Goal: Task Accomplishment & Management: Use online tool/utility

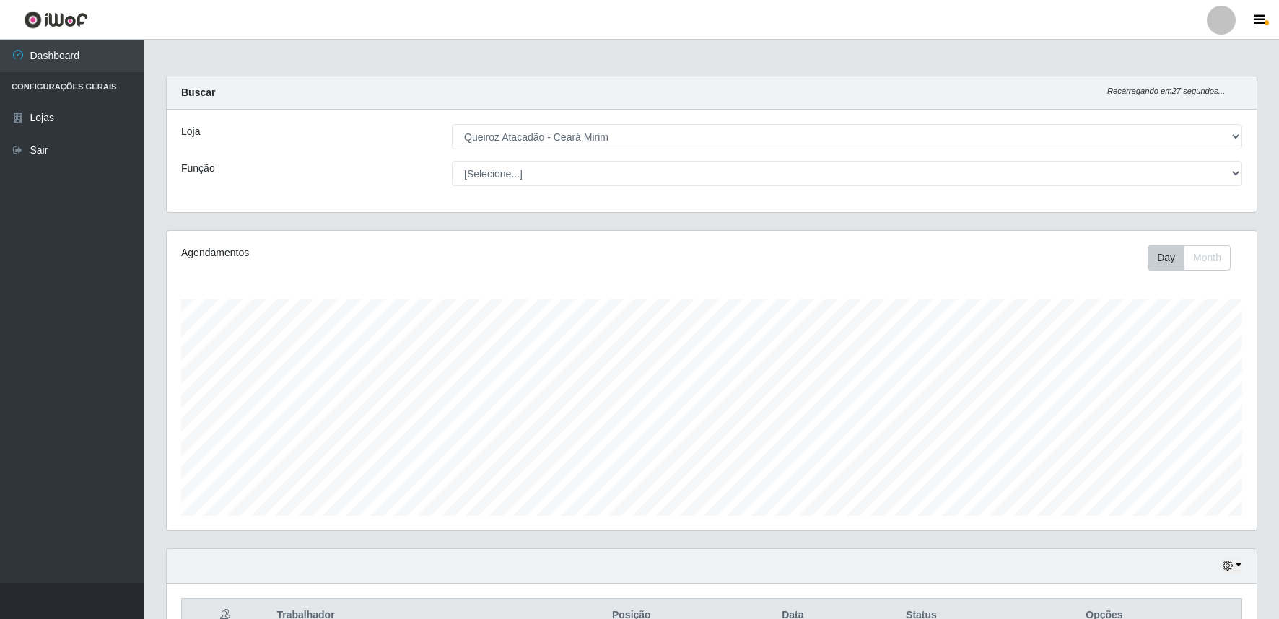
select select "465"
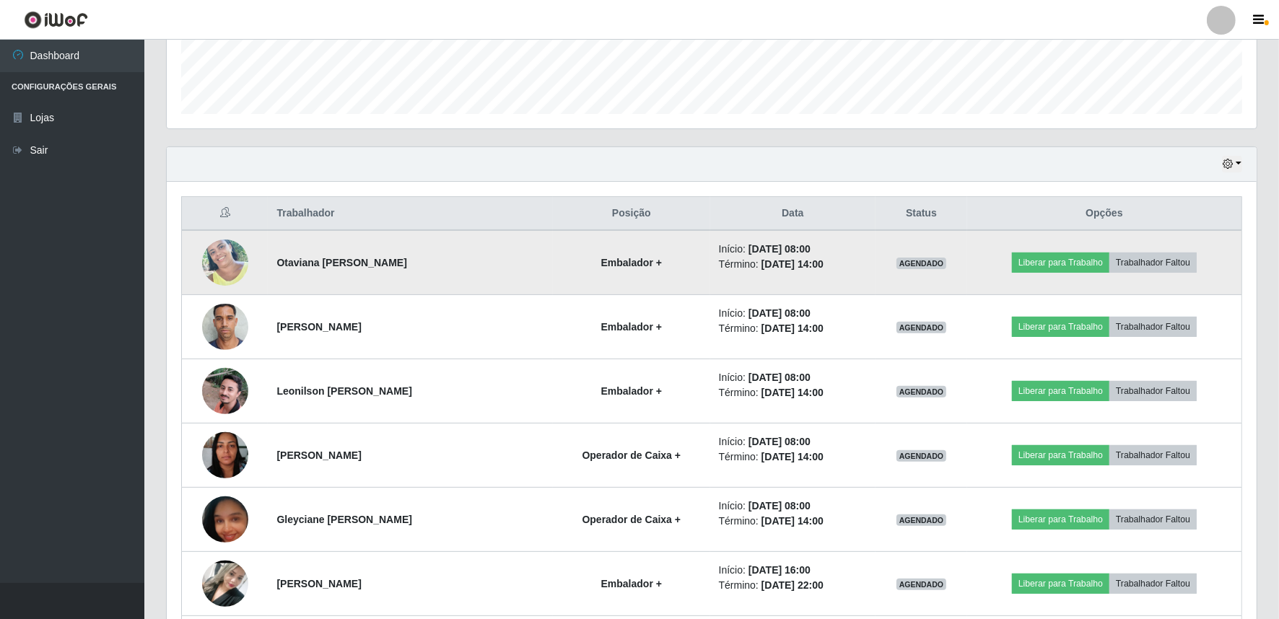
scroll to position [299, 1090]
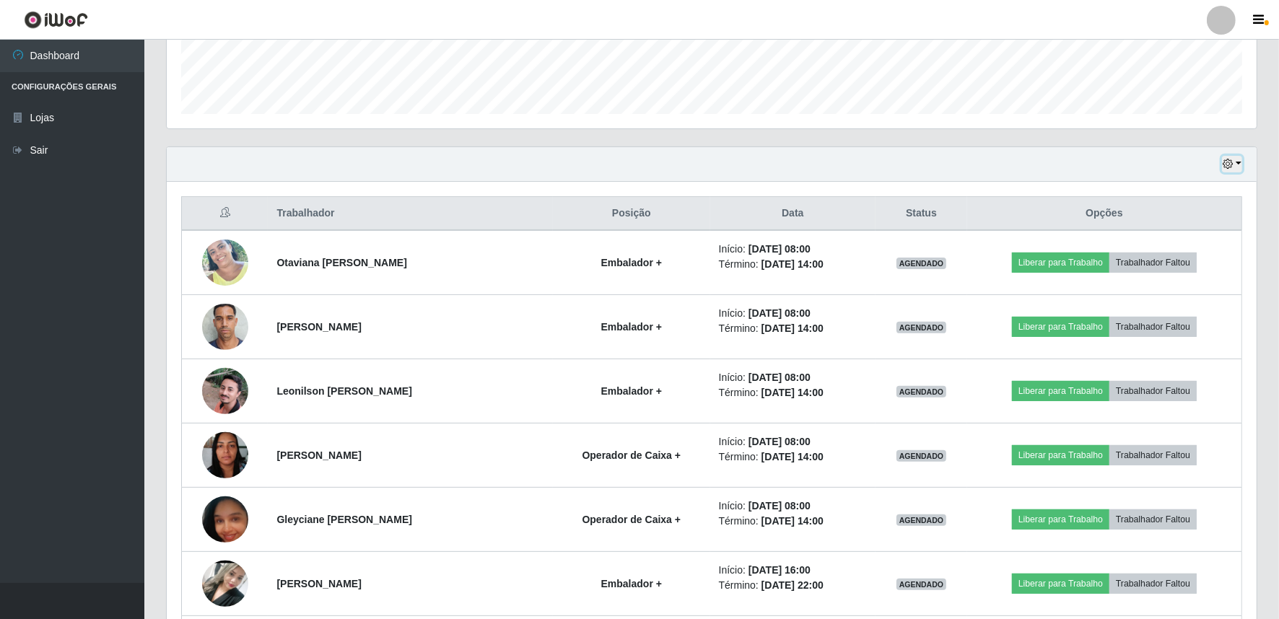
click at [1240, 161] on button "button" at bounding box center [1232, 164] width 20 height 17
click at [1178, 183] on button "Hoje" at bounding box center [1184, 190] width 114 height 30
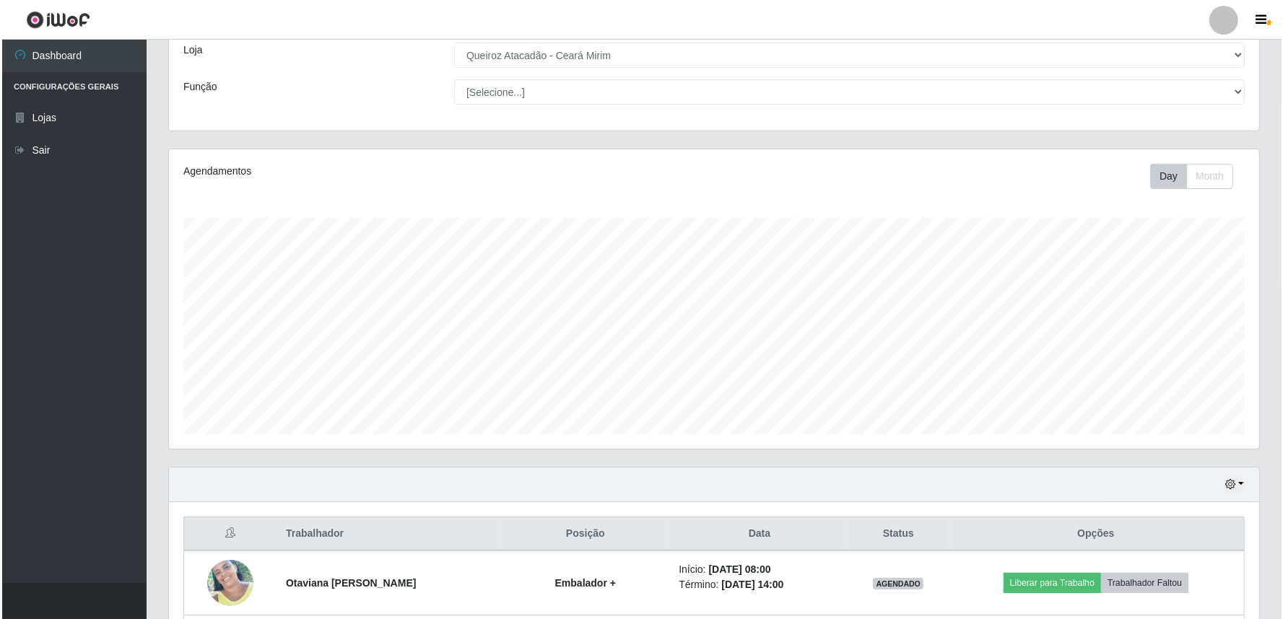
scroll to position [402, 0]
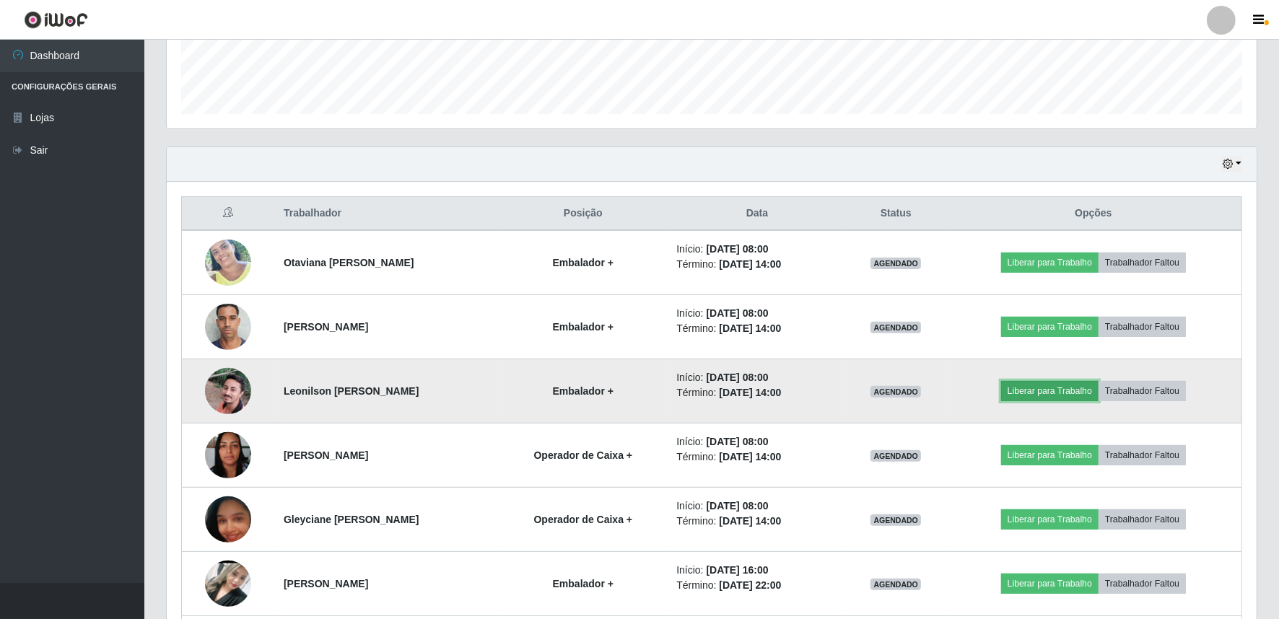
click at [1052, 392] on button "Liberar para Trabalho" at bounding box center [1049, 391] width 97 height 20
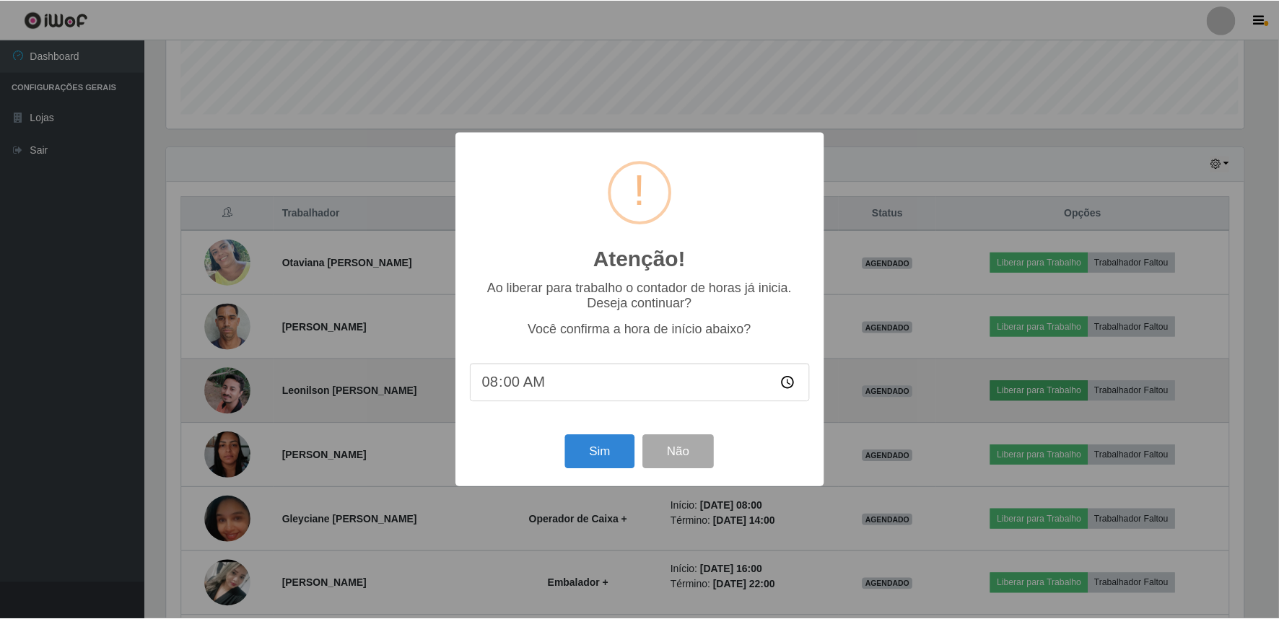
scroll to position [299, 1081]
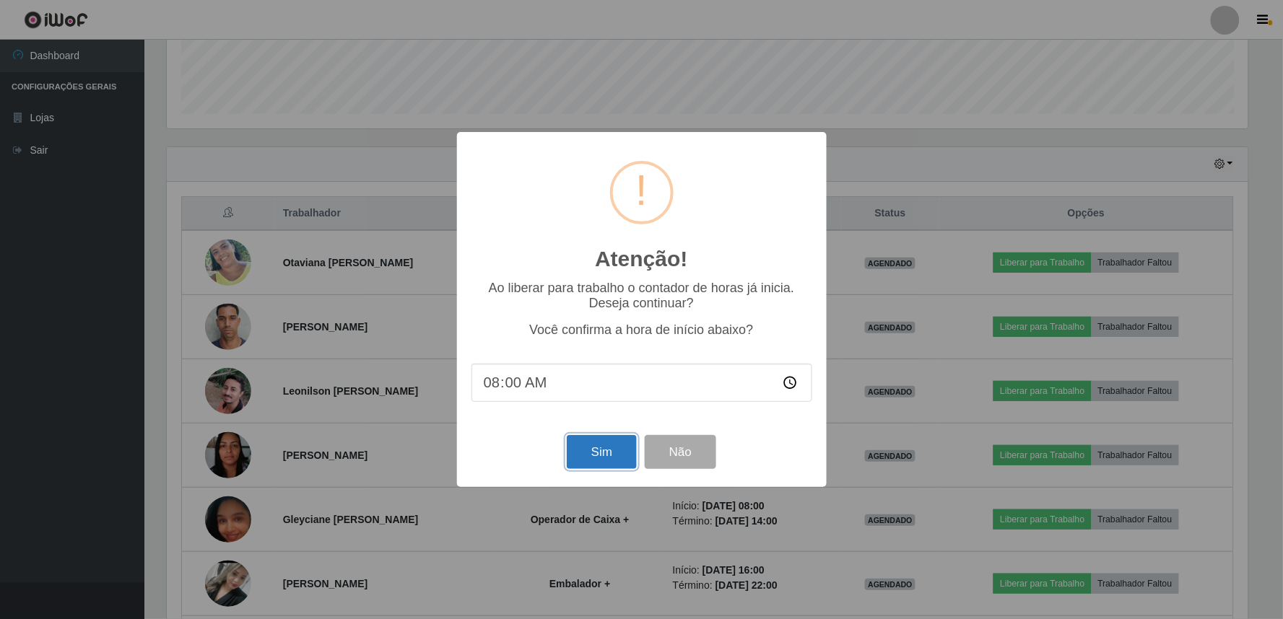
click at [598, 459] on button "Sim" at bounding box center [602, 452] width 70 height 34
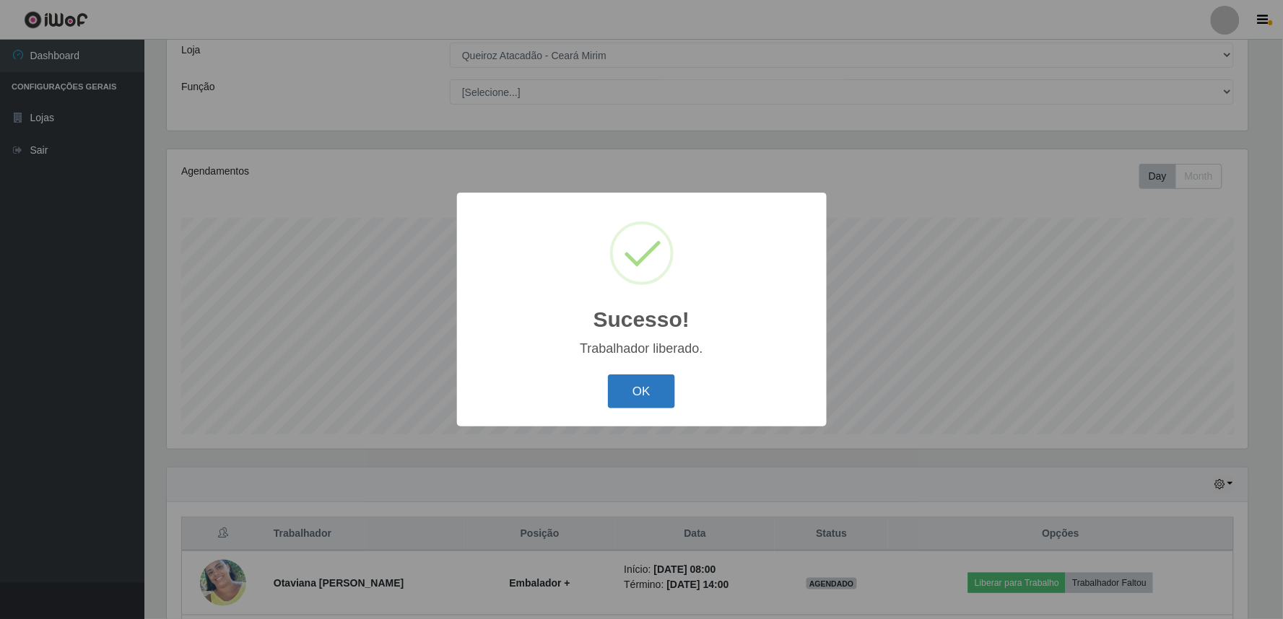
click at [650, 398] on button "OK" at bounding box center [641, 392] width 67 height 34
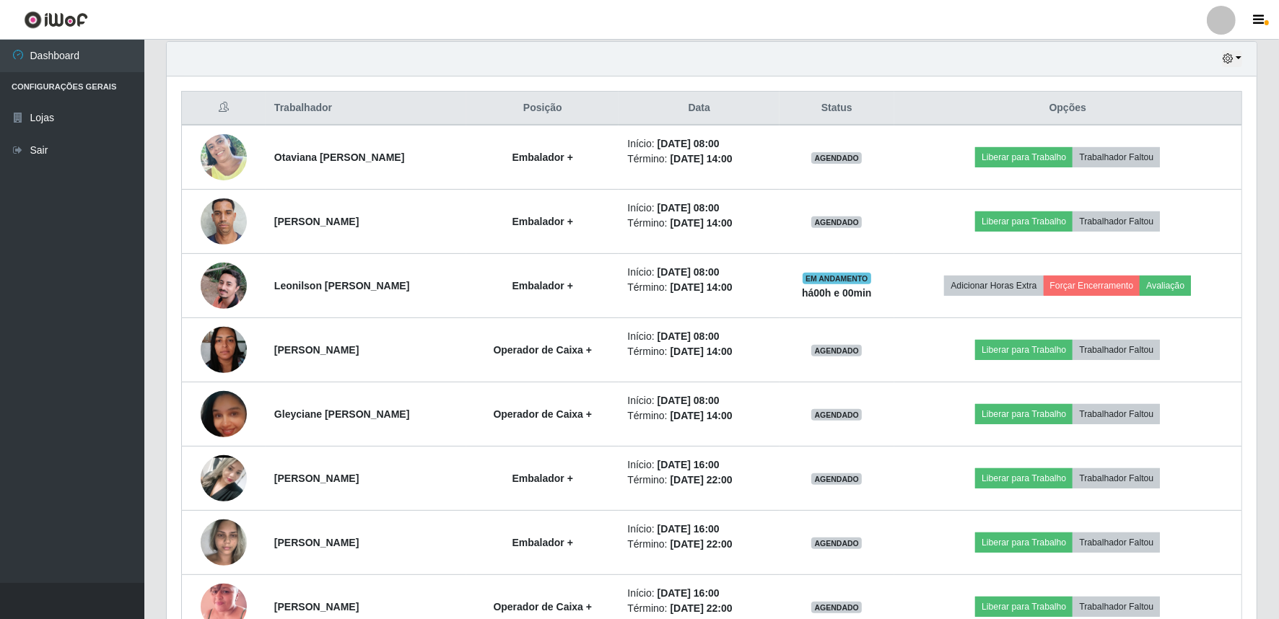
scroll to position [509, 0]
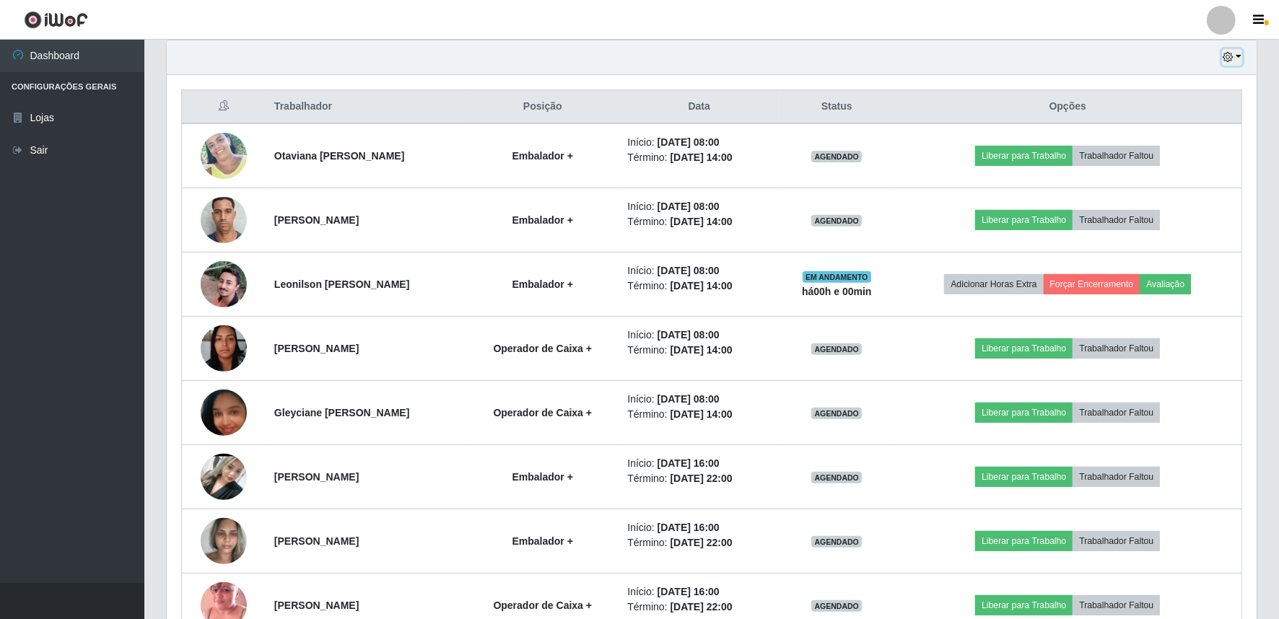
click at [1232, 56] on icon "button" at bounding box center [1228, 57] width 10 height 10
click at [1230, 53] on icon "button" at bounding box center [1228, 57] width 10 height 10
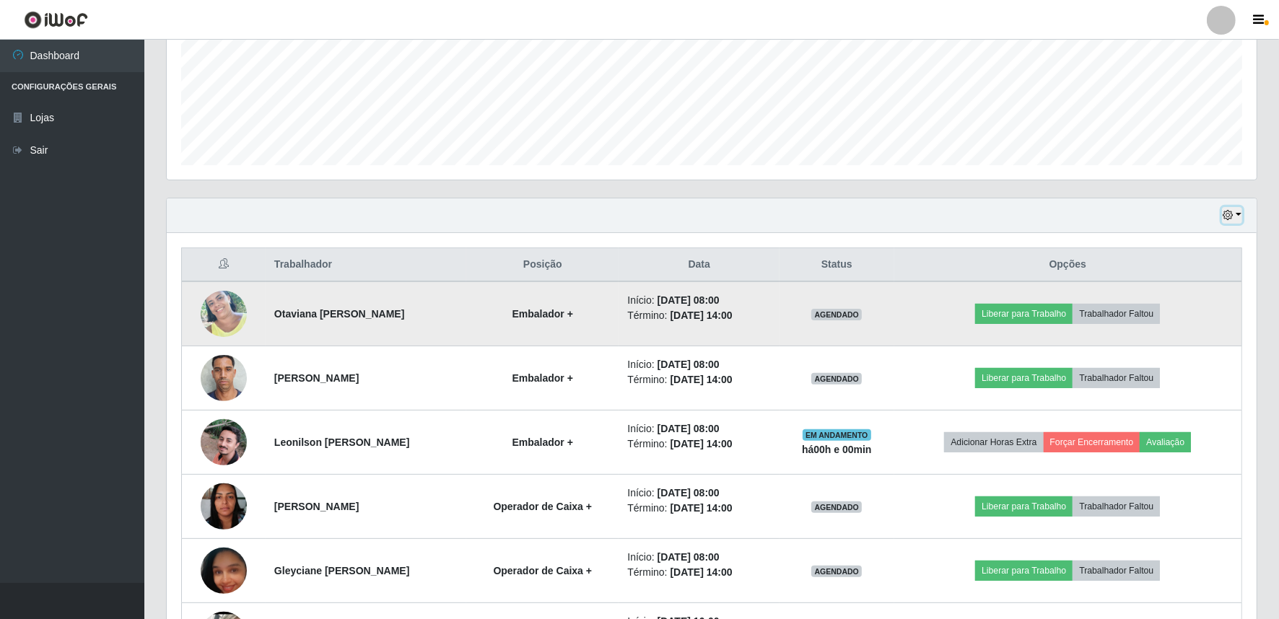
scroll to position [340, 0]
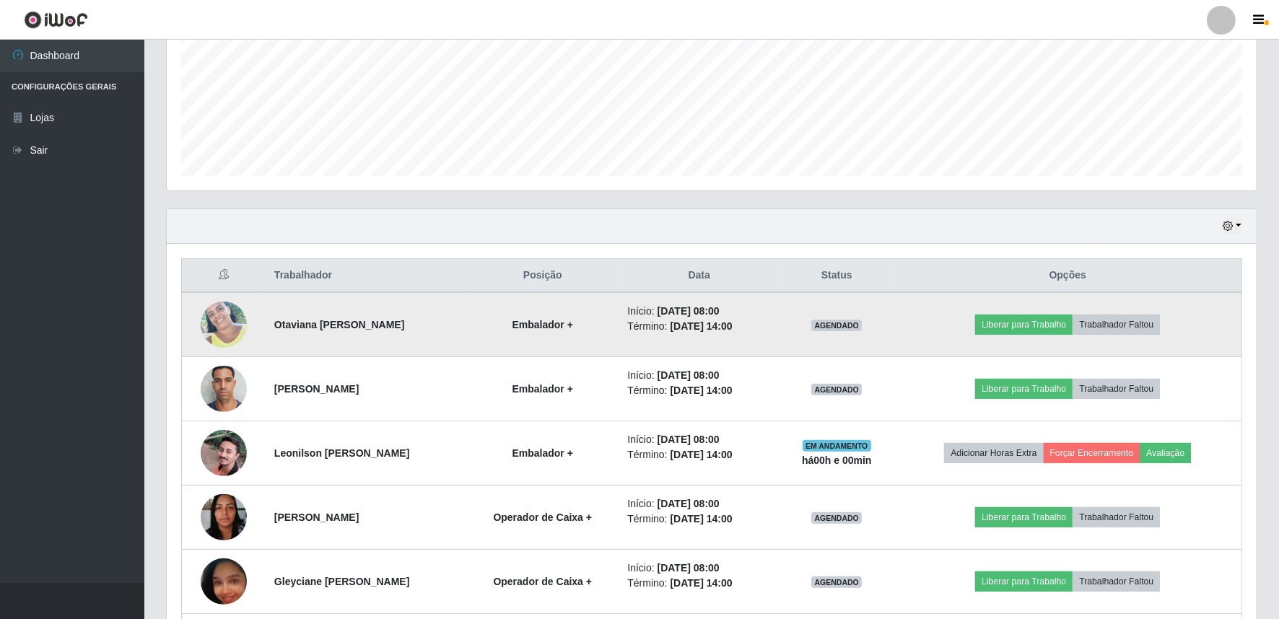
click at [222, 328] on img at bounding box center [224, 324] width 46 height 65
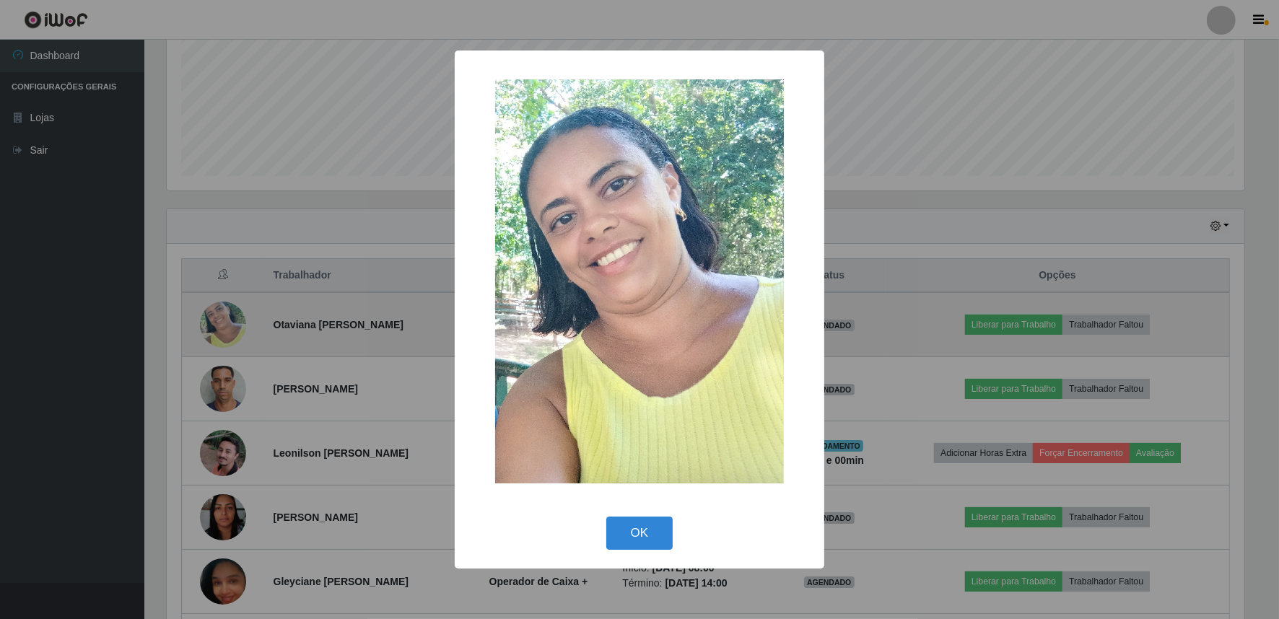
scroll to position [299, 1081]
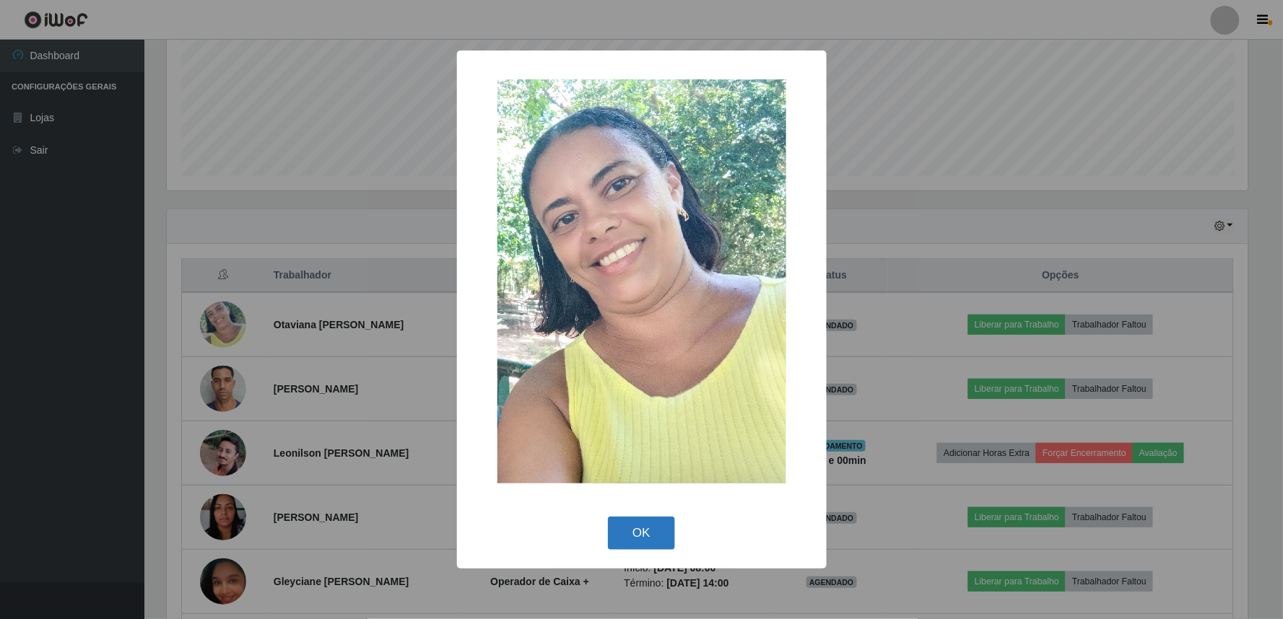
click at [631, 537] on button "OK" at bounding box center [641, 534] width 67 height 34
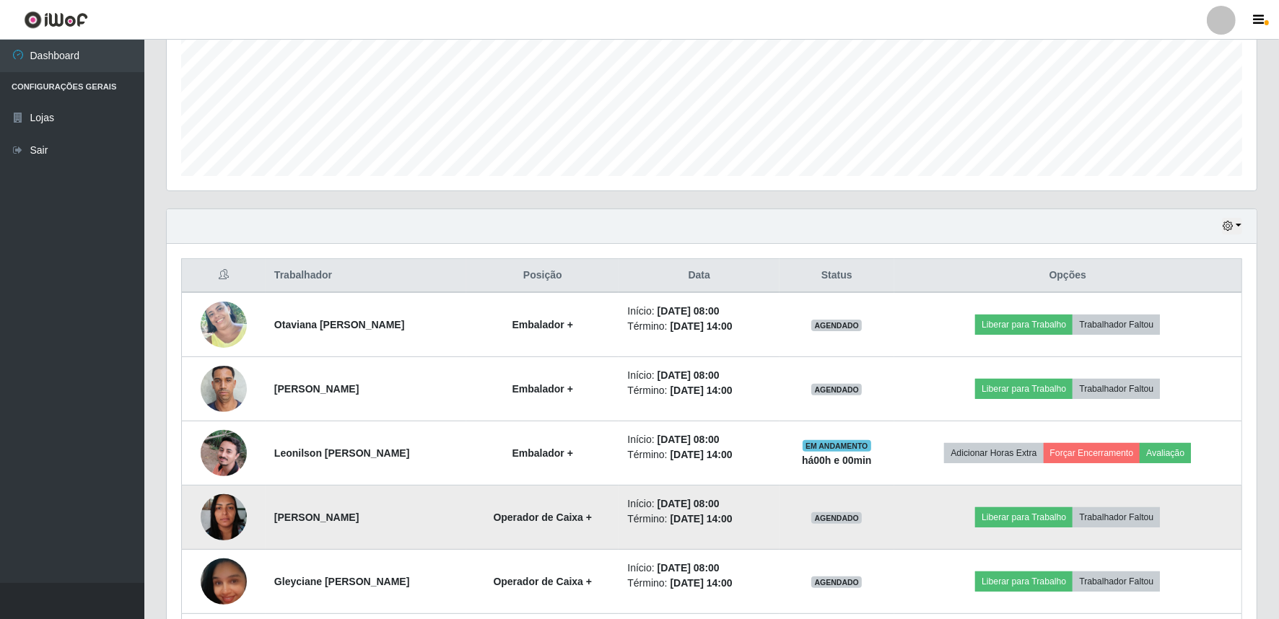
scroll to position [299, 1090]
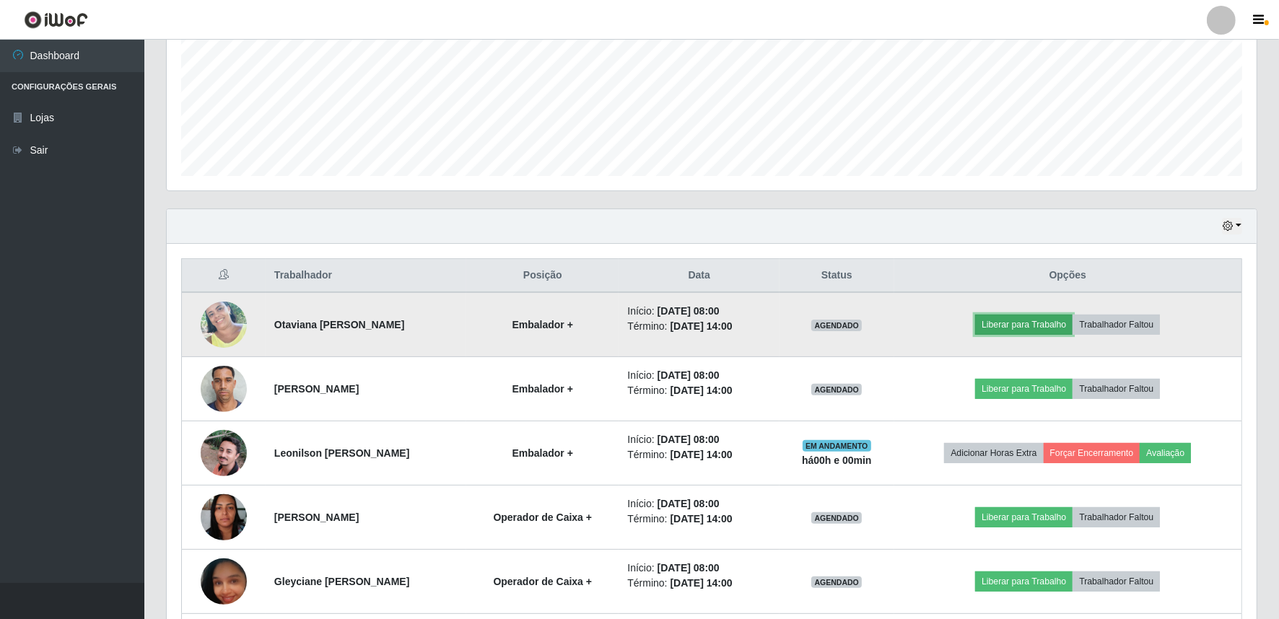
click at [1052, 328] on button "Liberar para Trabalho" at bounding box center [1023, 325] width 97 height 20
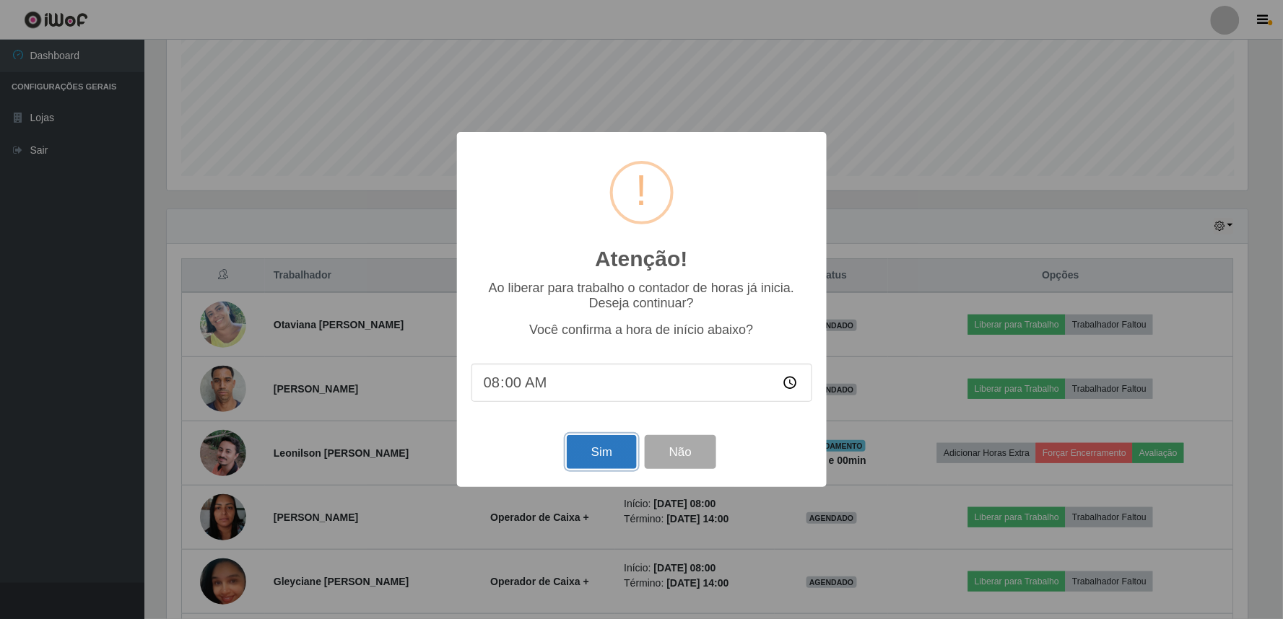
click at [598, 458] on button "Sim" at bounding box center [602, 452] width 70 height 34
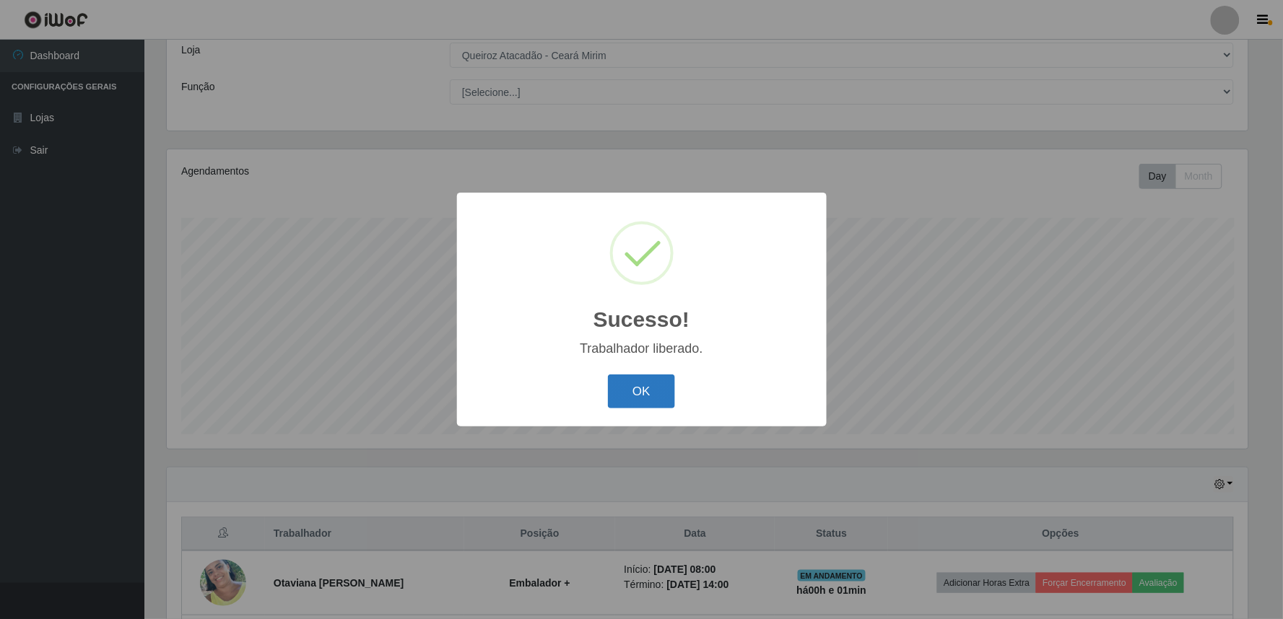
click at [638, 392] on button "OK" at bounding box center [641, 392] width 67 height 34
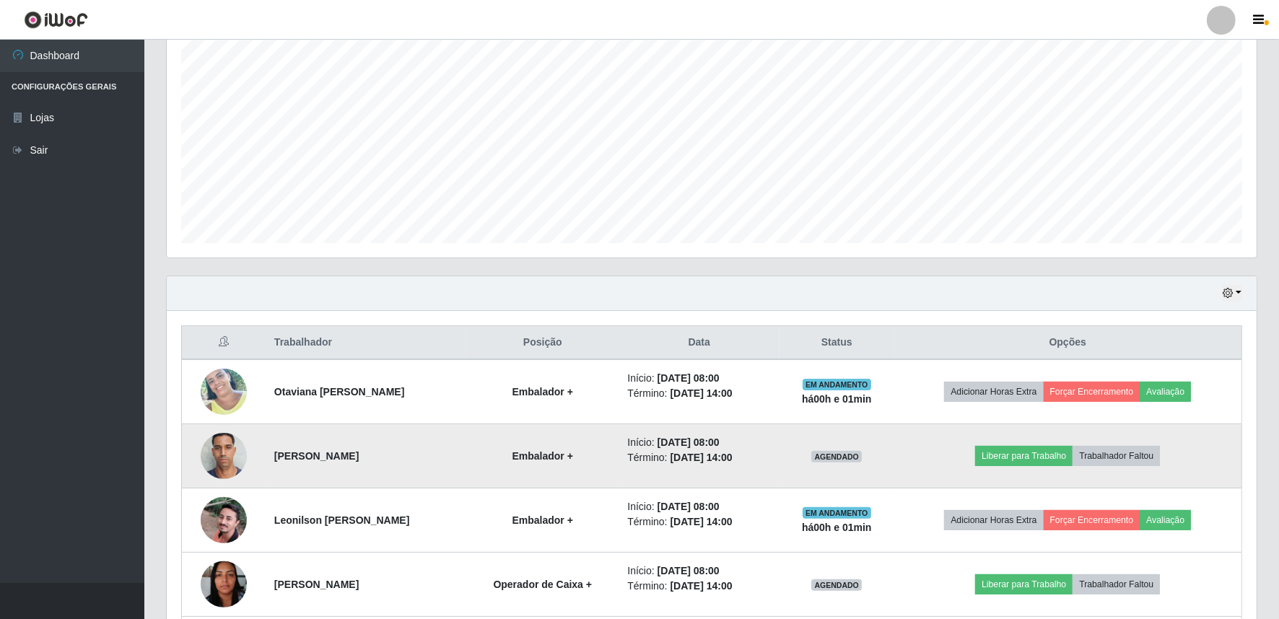
scroll to position [402, 0]
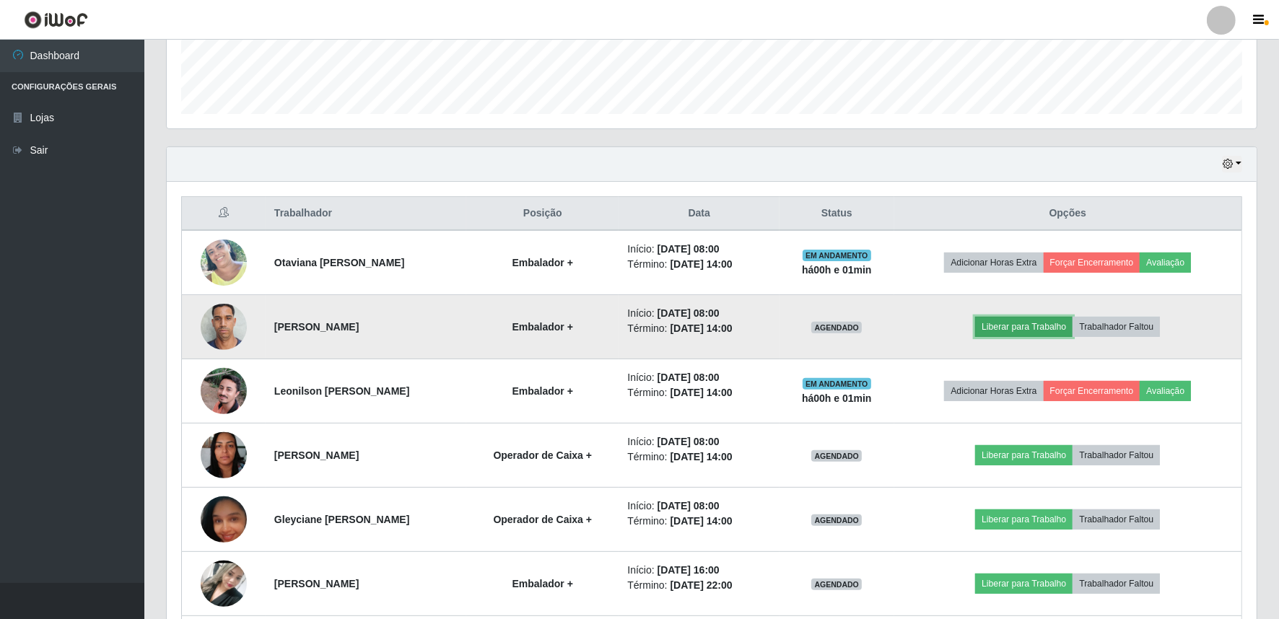
click at [1004, 323] on button "Liberar para Trabalho" at bounding box center [1023, 327] width 97 height 20
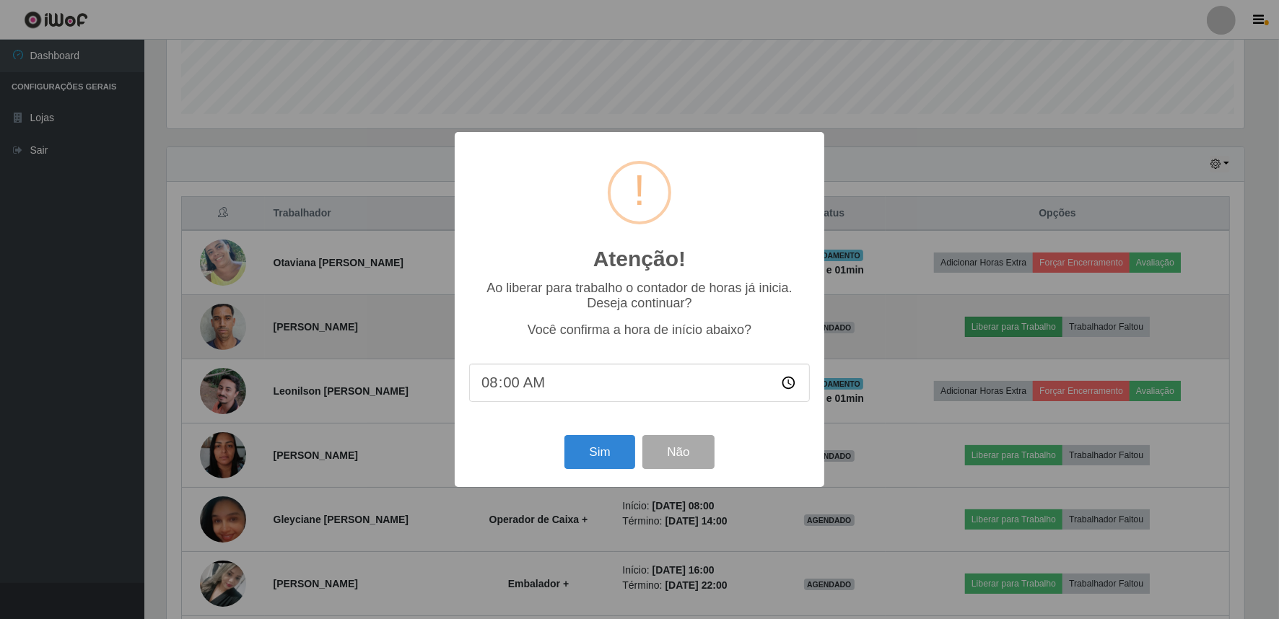
scroll to position [299, 1081]
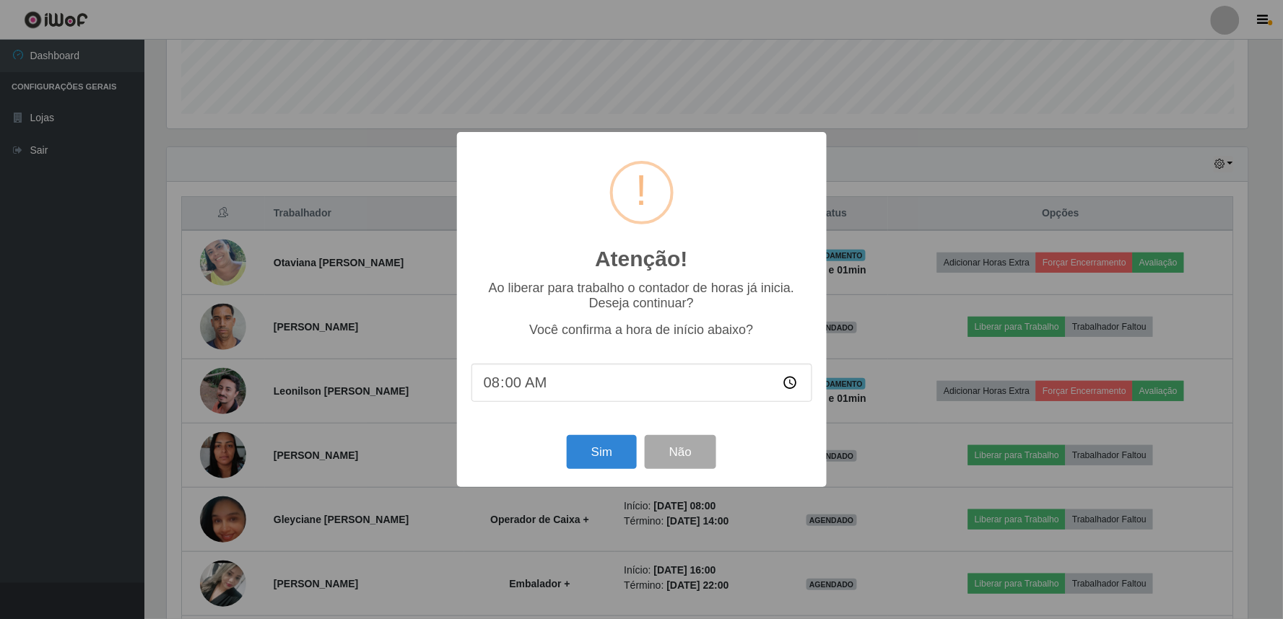
click at [523, 388] on input "08:00" at bounding box center [641, 383] width 341 height 38
click at [513, 383] on input "08:00" at bounding box center [641, 383] width 341 height 38
type input "08:03"
click at [609, 465] on button "Sim" at bounding box center [602, 452] width 70 height 34
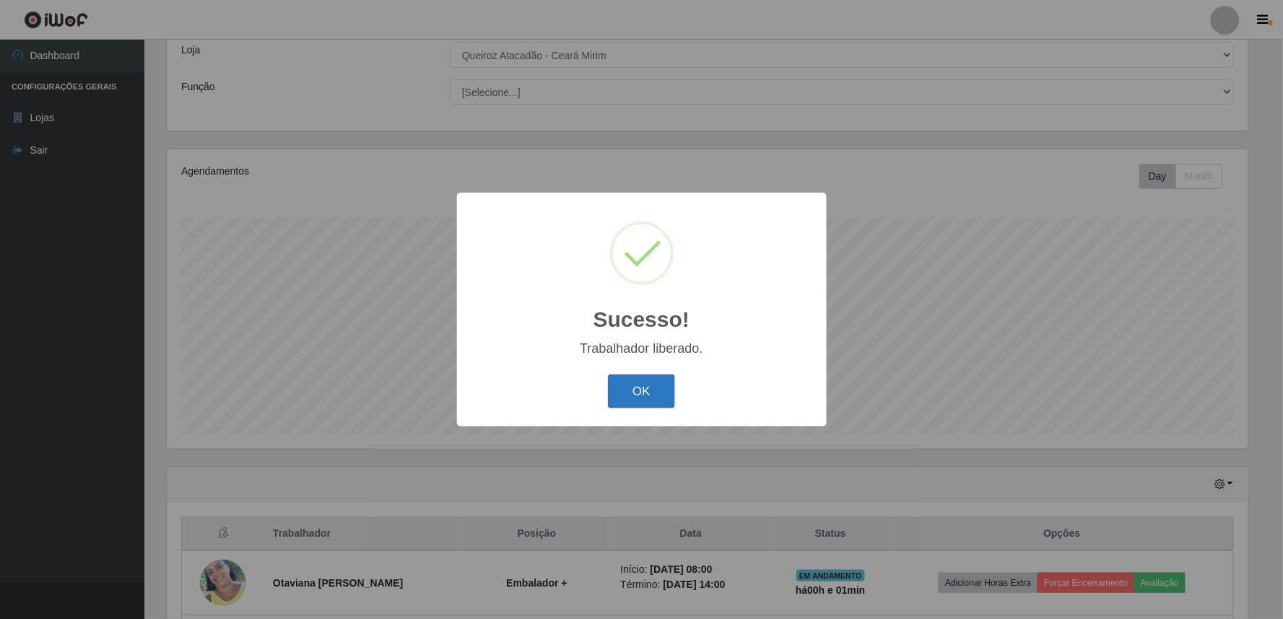
click at [628, 386] on button "OK" at bounding box center [641, 392] width 67 height 34
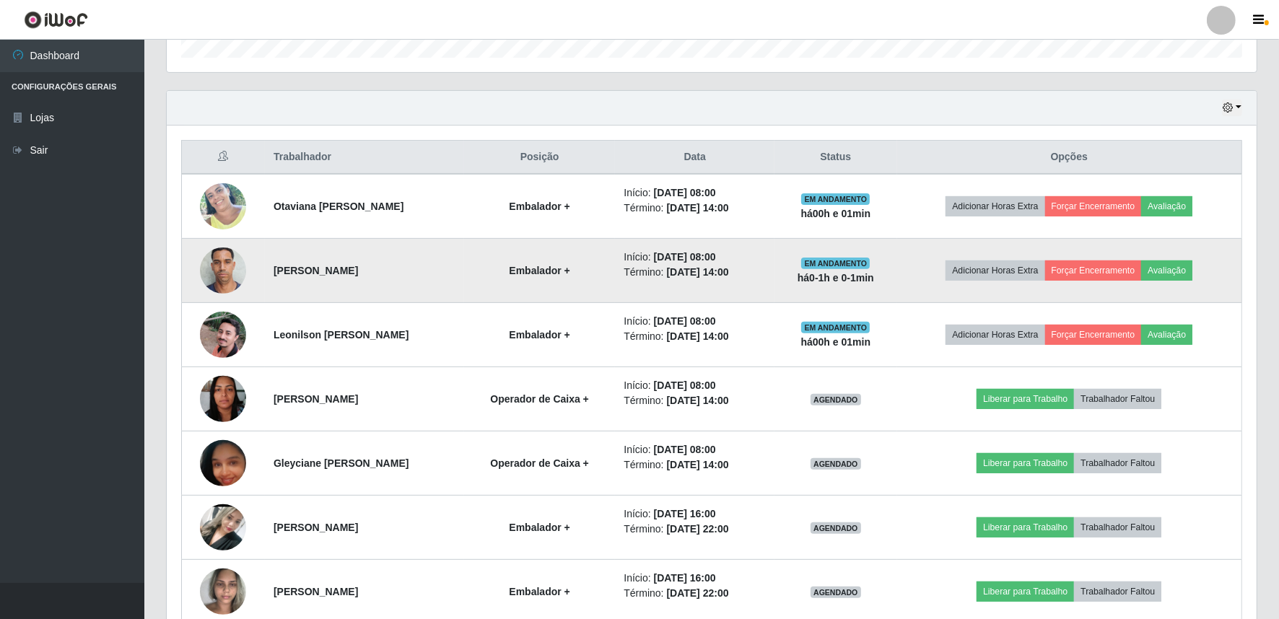
scroll to position [509, 0]
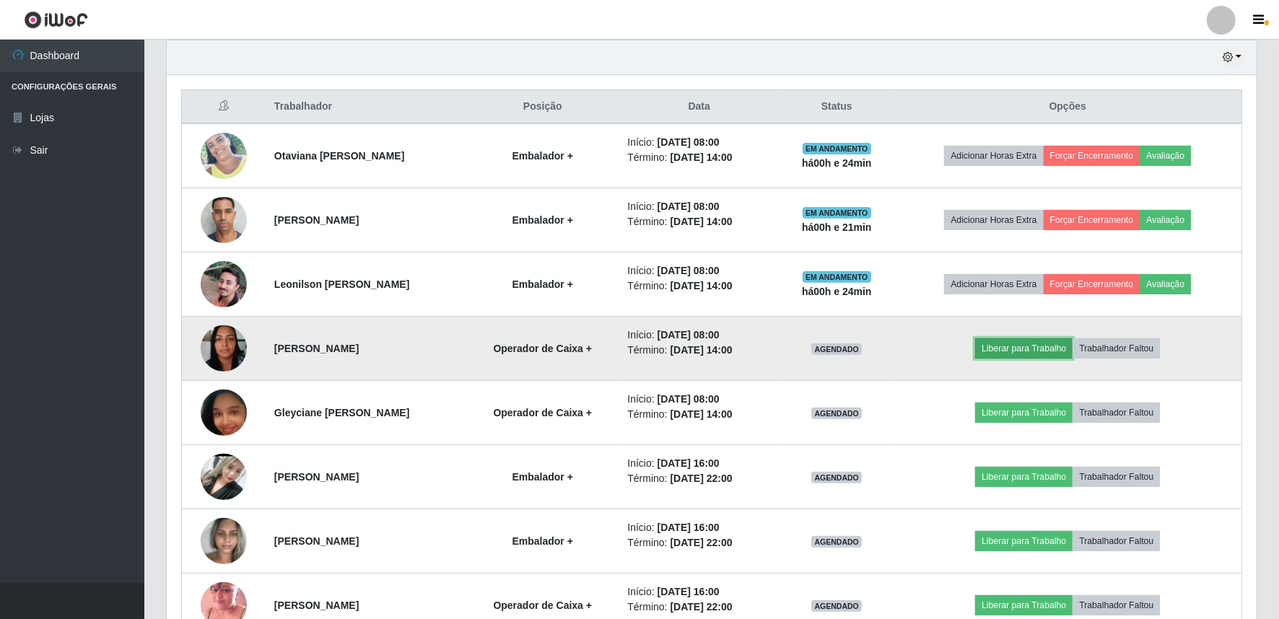
click at [1035, 350] on button "Liberar para Trabalho" at bounding box center [1023, 349] width 97 height 20
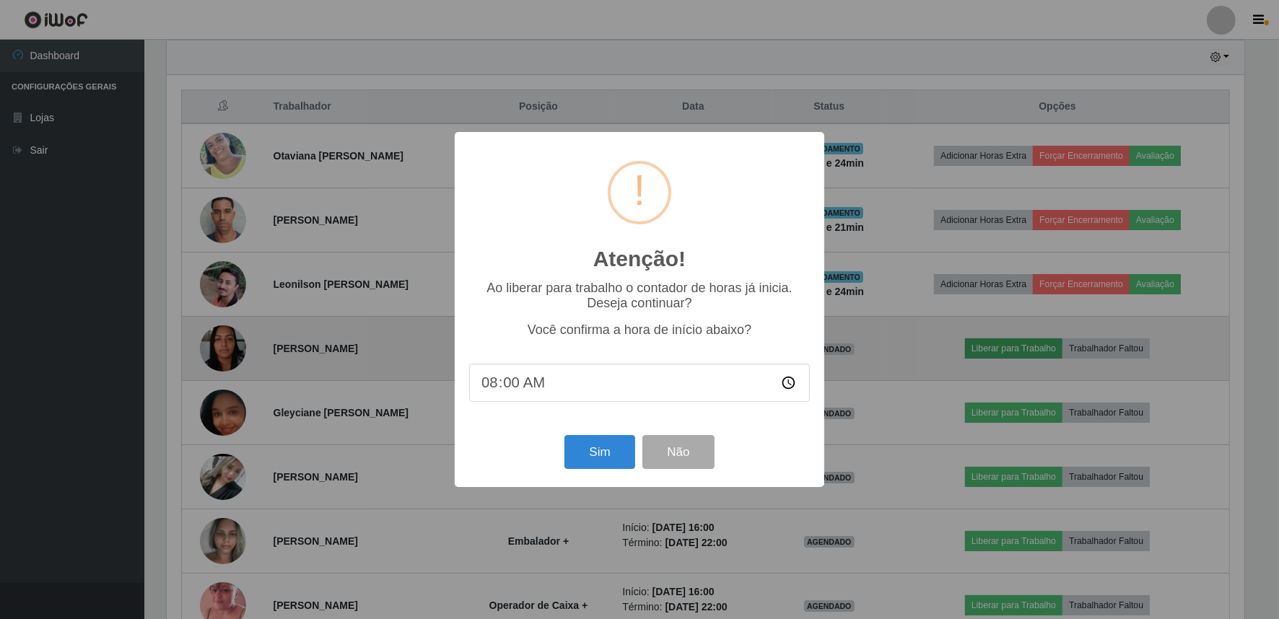
scroll to position [299, 1081]
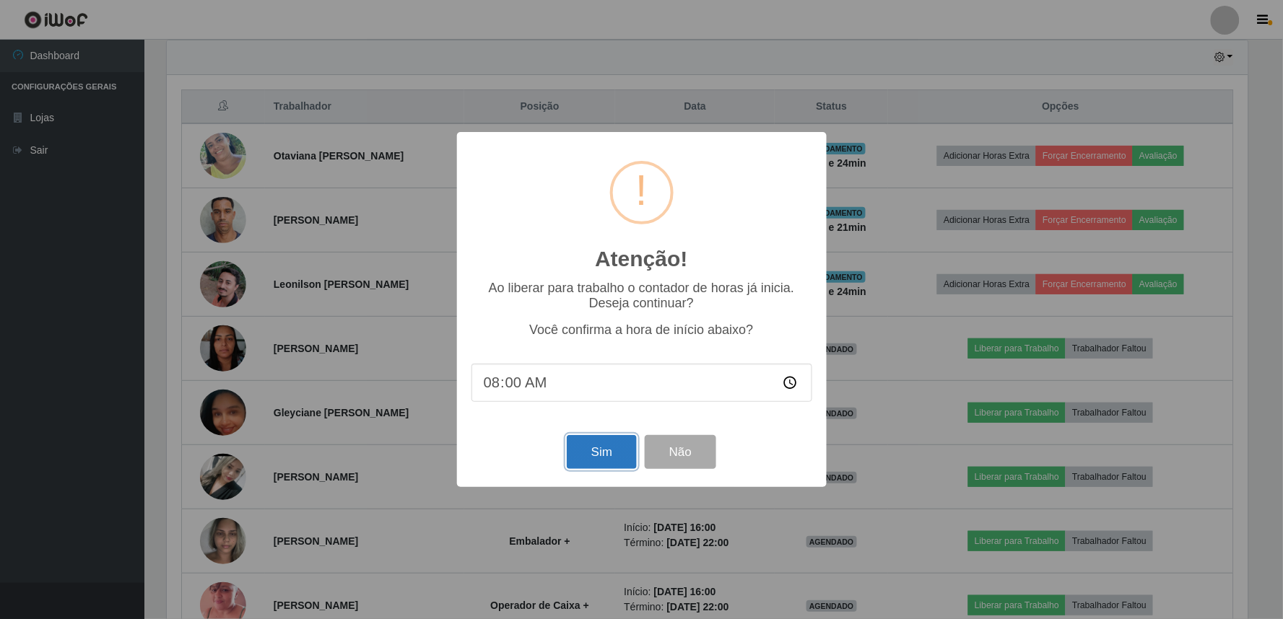
click at [632, 457] on button "Sim" at bounding box center [602, 452] width 70 height 34
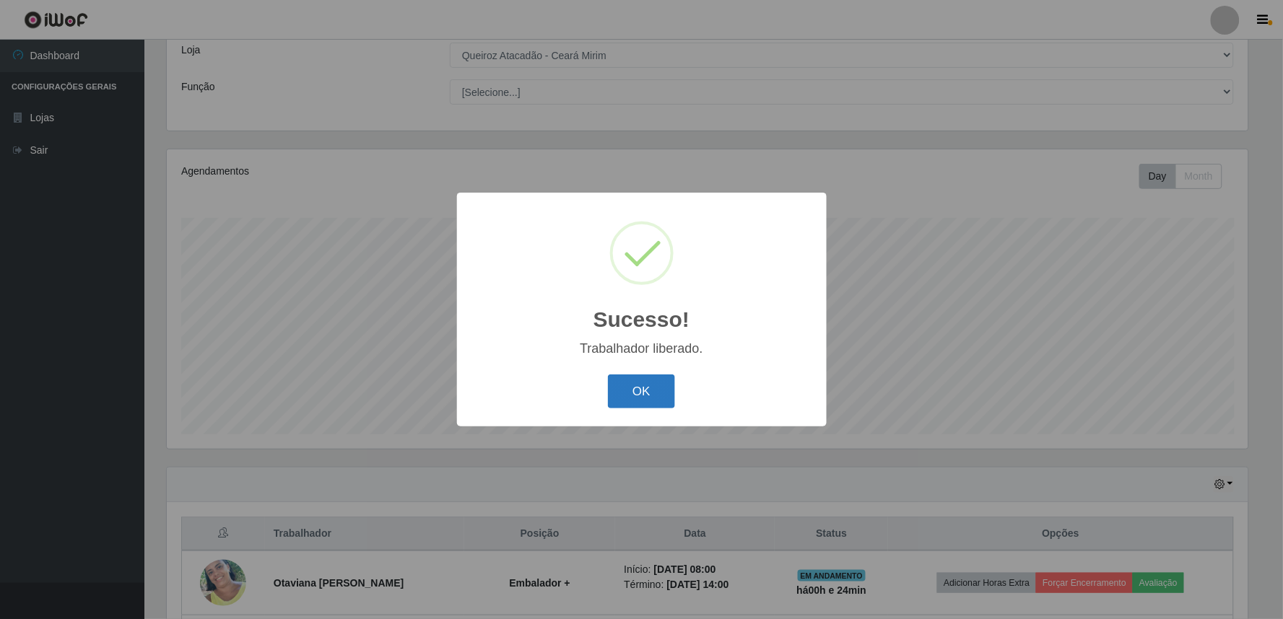
click at [646, 399] on button "OK" at bounding box center [641, 392] width 67 height 34
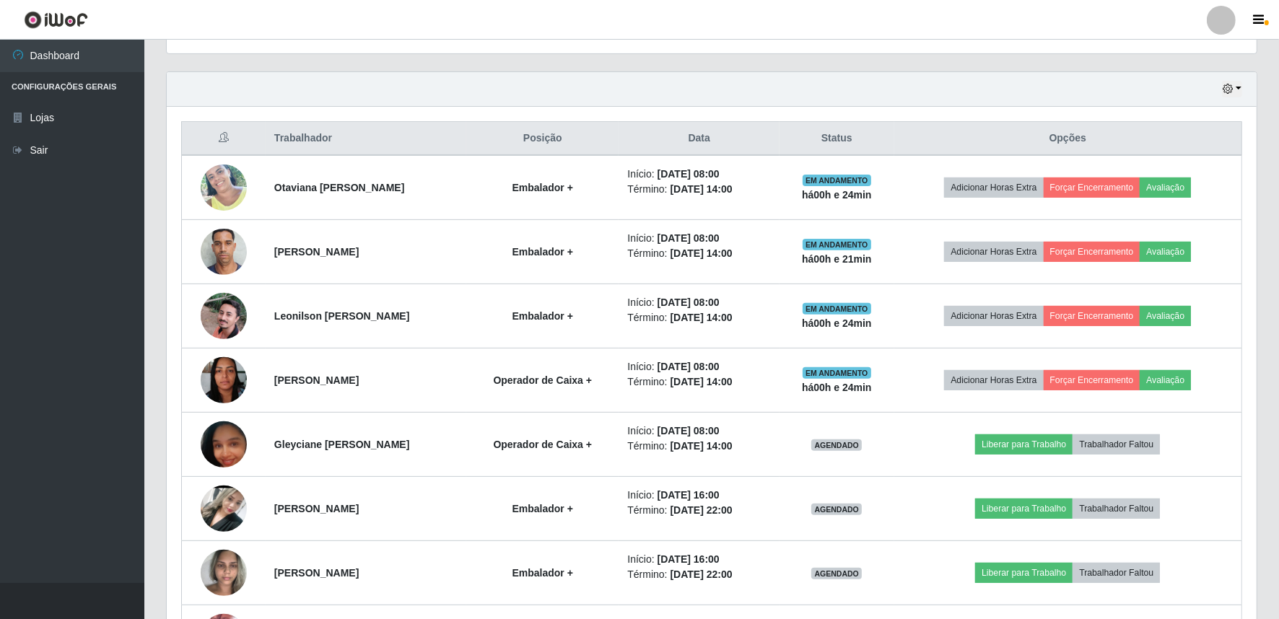
scroll to position [616, 0]
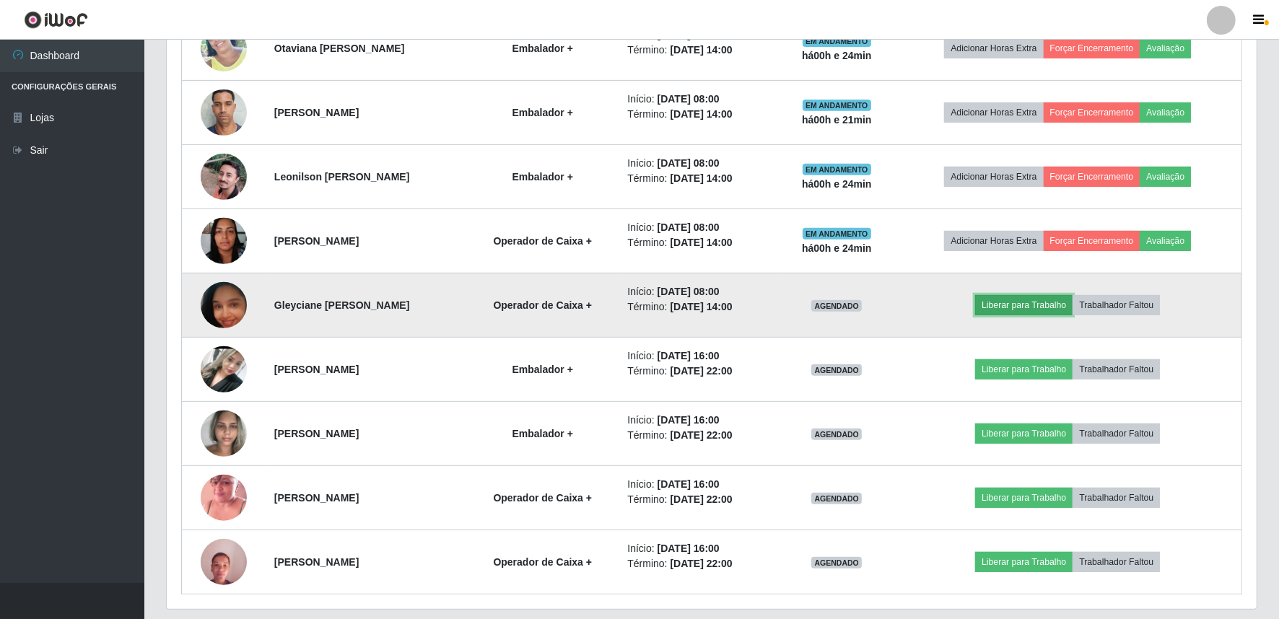
click at [1005, 301] on button "Liberar para Trabalho" at bounding box center [1023, 305] width 97 height 20
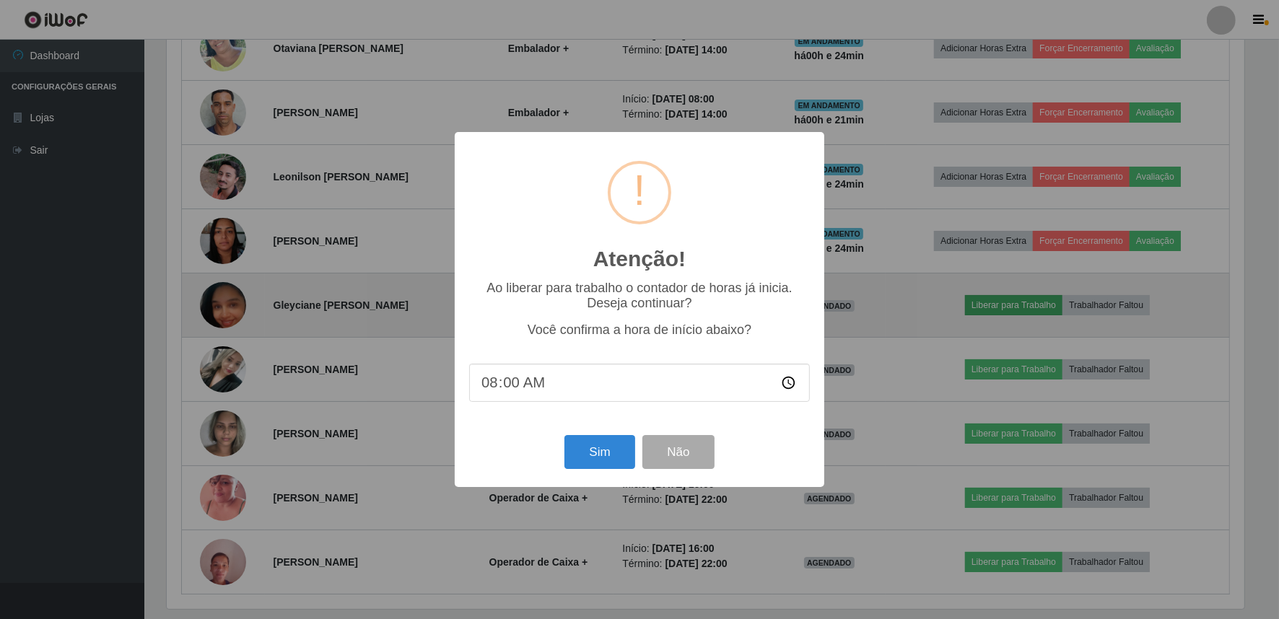
scroll to position [299, 1081]
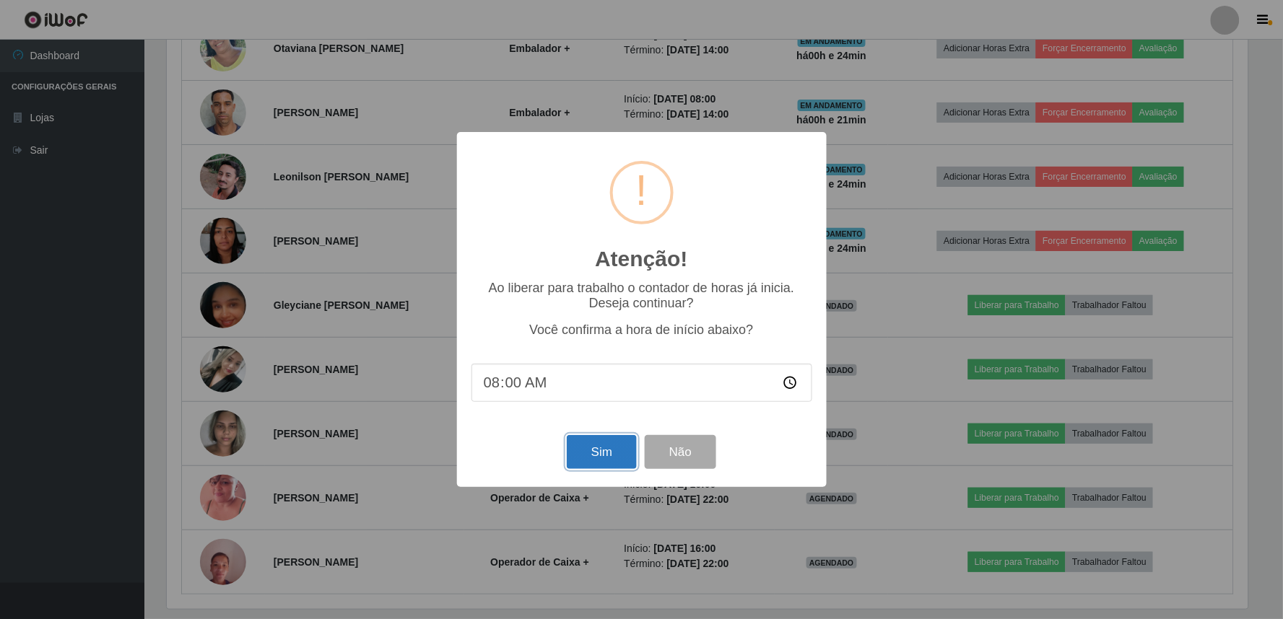
click at [602, 461] on button "Sim" at bounding box center [602, 452] width 70 height 34
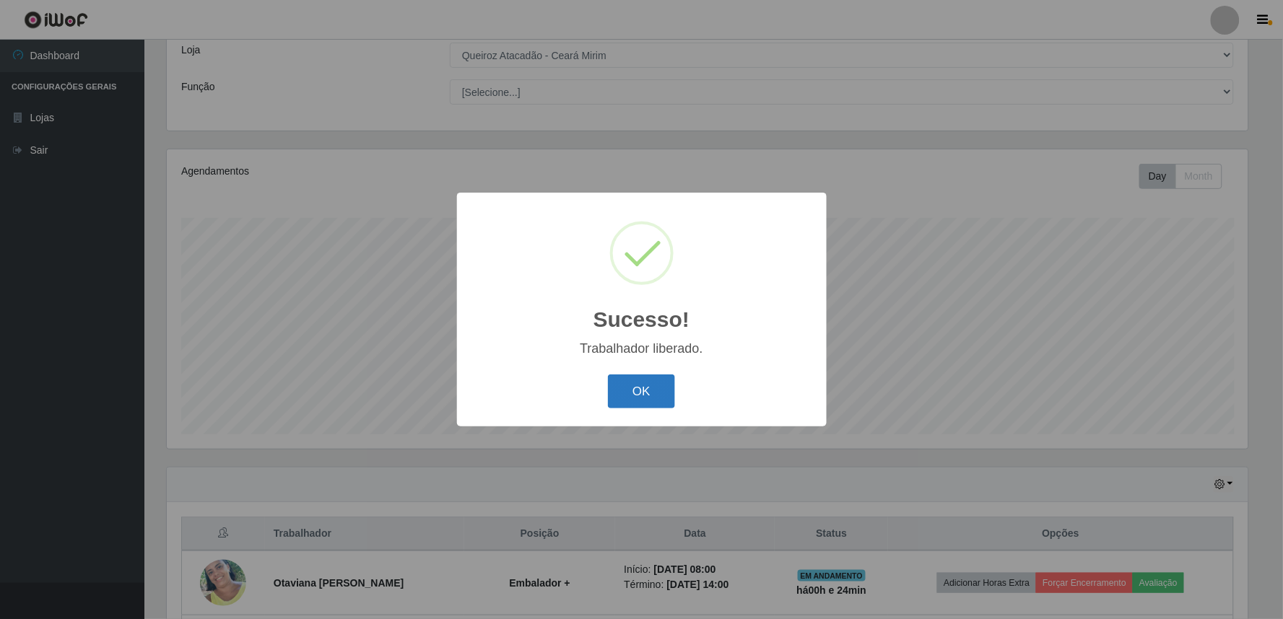
click at [644, 385] on button "OK" at bounding box center [641, 392] width 67 height 34
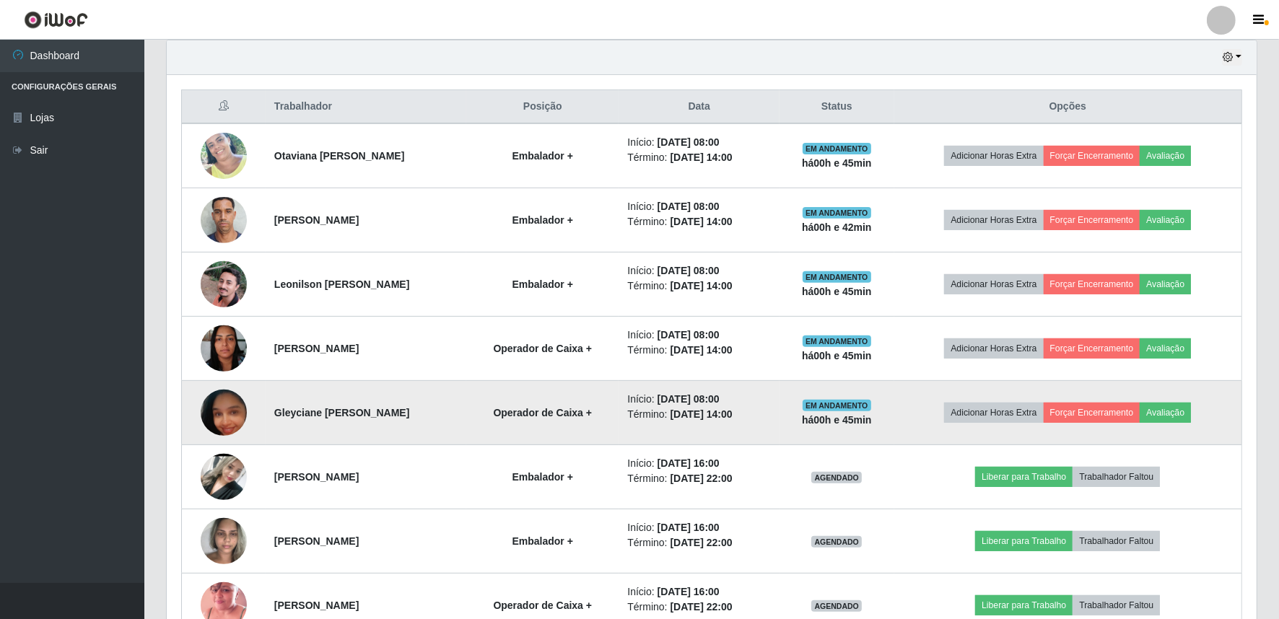
scroll to position [660, 0]
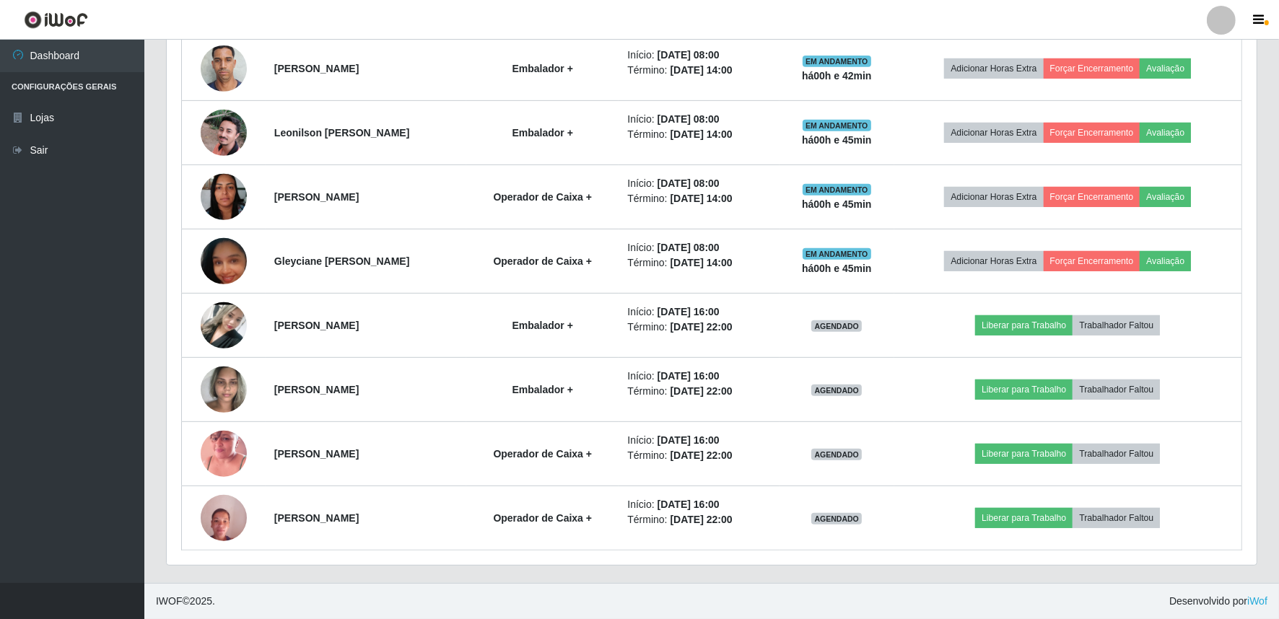
click at [378, 573] on div "Hoje 1 dia 3 dias 1 Semana Não encerrados Trabalhador Posição Data Status Opçõe…" at bounding box center [711, 235] width 1113 height 695
